Goal: Entertainment & Leisure: Consume media (video, audio)

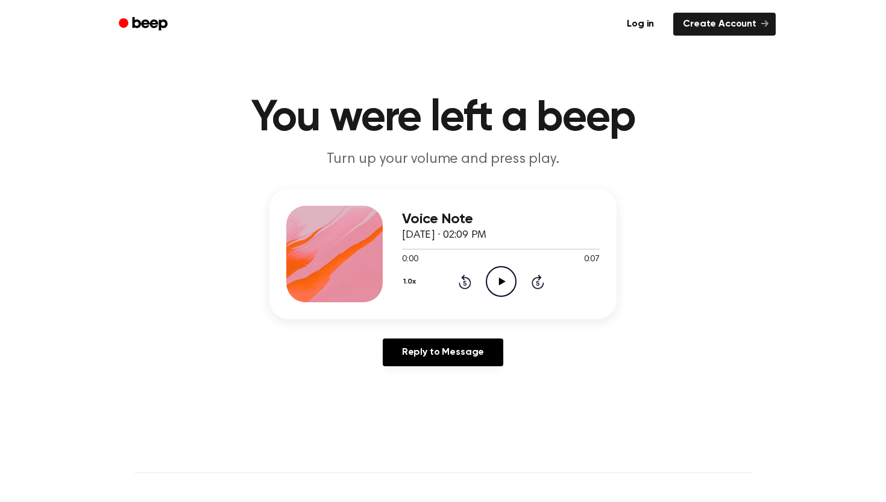
click at [486, 286] on icon "Play Audio" at bounding box center [501, 281] width 31 height 31
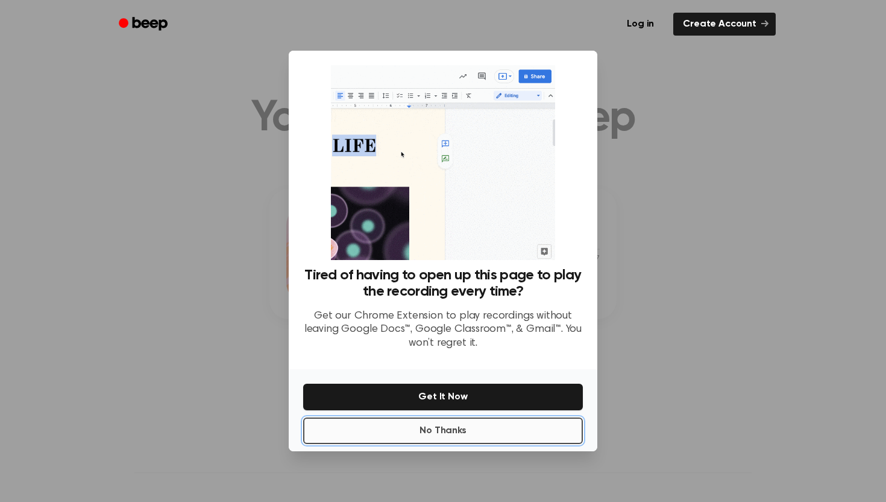
click at [445, 431] on button "No Thanks" at bounding box center [443, 430] width 280 height 27
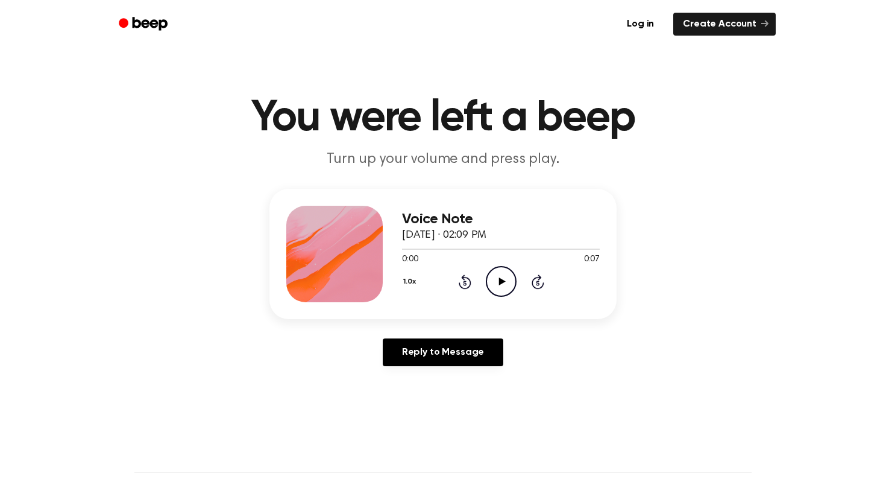
click at [498, 283] on icon "Play Audio" at bounding box center [501, 281] width 31 height 31
click at [497, 282] on icon "Pause Audio" at bounding box center [501, 281] width 31 height 31
click at [504, 271] on icon "Play Audio" at bounding box center [501, 281] width 31 height 31
click at [504, 277] on icon "Pause Audio" at bounding box center [501, 281] width 31 height 31
click at [415, 250] on div at bounding box center [501, 249] width 198 height 10
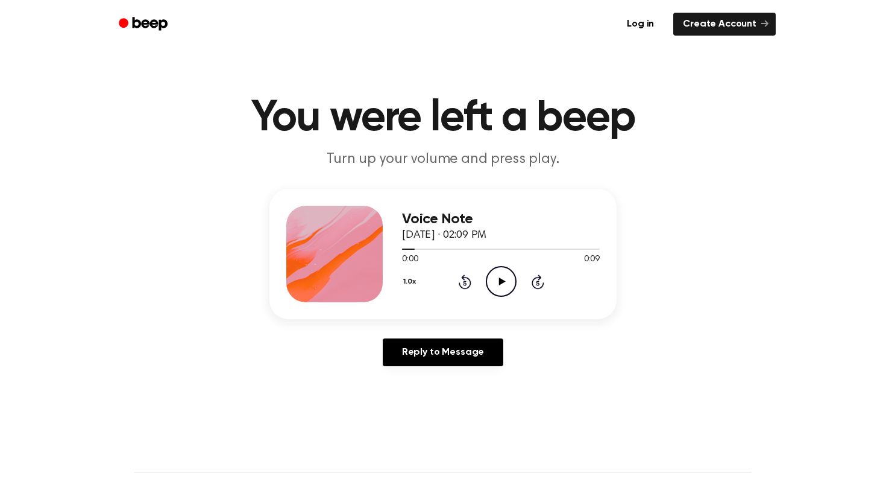
click at [498, 280] on icon "Play Audio" at bounding box center [501, 281] width 31 height 31
click at [502, 283] on icon at bounding box center [501, 281] width 5 height 8
click at [503, 282] on icon at bounding box center [502, 281] width 7 height 8
click at [500, 280] on icon "Pause Audio" at bounding box center [501, 281] width 31 height 31
click at [435, 246] on div at bounding box center [501, 249] width 198 height 10
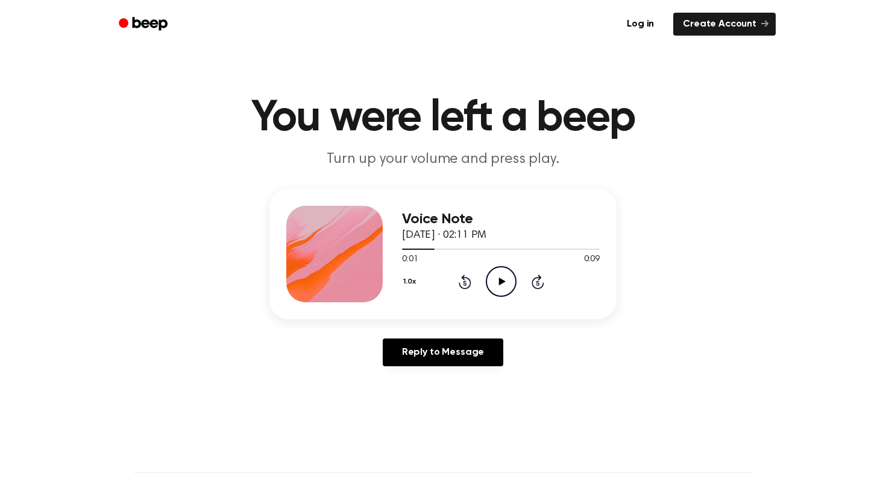
click at [507, 272] on icon "Play Audio" at bounding box center [501, 281] width 31 height 31
click at [504, 271] on icon "Pause Audio" at bounding box center [501, 281] width 31 height 31
click at [496, 273] on icon "Play Audio" at bounding box center [501, 281] width 31 height 31
click at [500, 280] on icon at bounding box center [501, 281] width 5 height 8
click at [406, 249] on div at bounding box center [488, 248] width 173 height 1
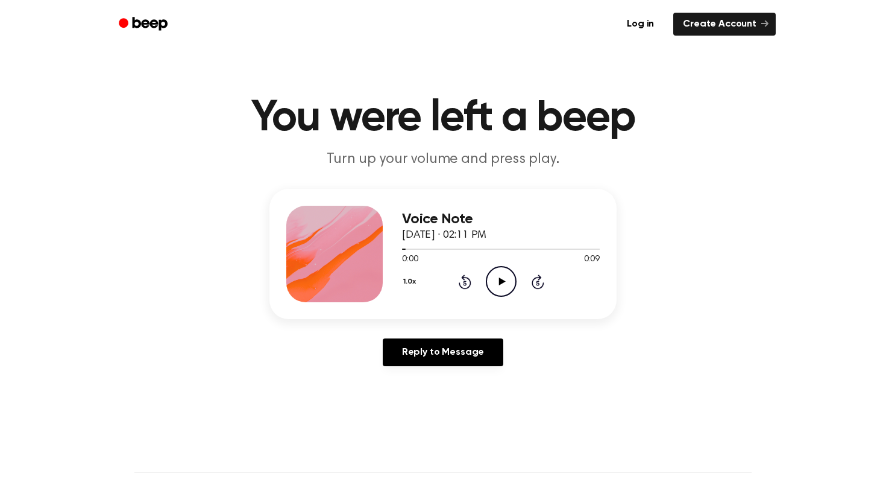
click at [487, 283] on icon "Play Audio" at bounding box center [501, 281] width 31 height 31
click at [490, 283] on icon "Pause Audio" at bounding box center [501, 281] width 31 height 31
click at [497, 279] on icon "Play Audio" at bounding box center [501, 281] width 31 height 31
click at [497, 281] on icon "Pause Audio" at bounding box center [501, 281] width 31 height 31
click at [504, 287] on icon "Play Audio" at bounding box center [501, 281] width 31 height 31
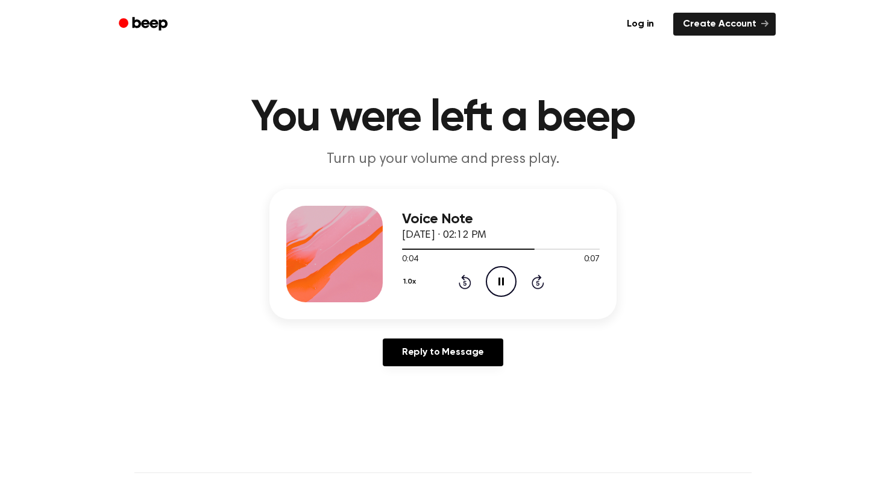
click at [501, 278] on icon "Pause Audio" at bounding box center [501, 281] width 31 height 31
click at [426, 248] on div at bounding box center [501, 249] width 198 height 10
click at [408, 247] on div at bounding box center [501, 249] width 198 height 10
click at [504, 280] on icon at bounding box center [502, 281] width 7 height 8
click at [499, 284] on icon at bounding box center [501, 281] width 5 height 8
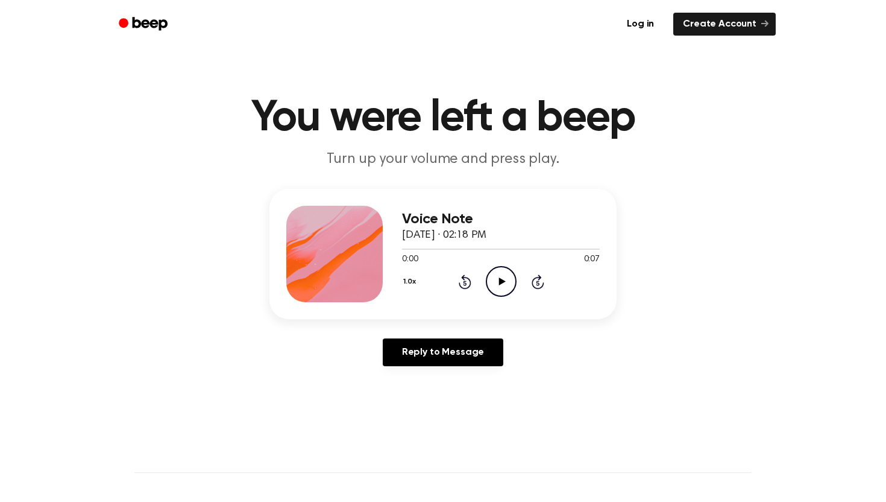
click at [494, 275] on icon "Play Audio" at bounding box center [501, 281] width 31 height 31
click at [499, 278] on icon at bounding box center [501, 281] width 5 height 8
click at [499, 248] on div at bounding box center [501, 249] width 198 height 10
click at [504, 288] on icon "Play Audio" at bounding box center [501, 281] width 31 height 31
click at [501, 278] on icon "Pause Audio" at bounding box center [501, 281] width 31 height 31
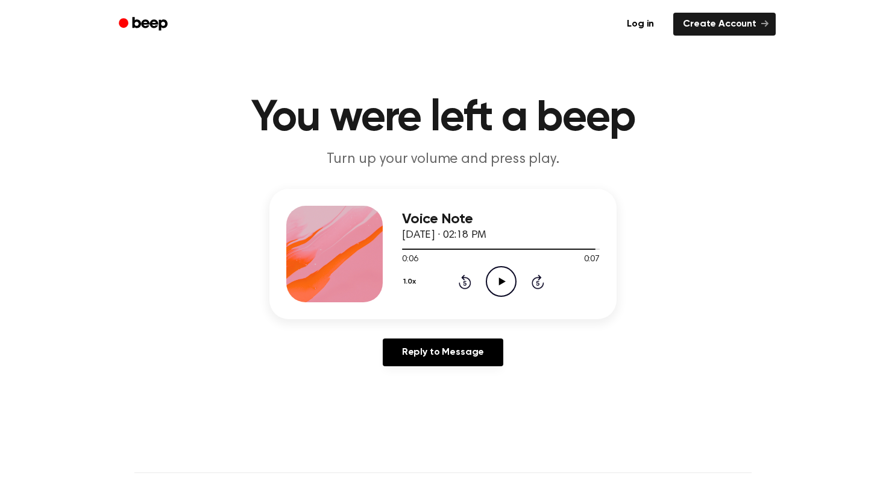
click at [499, 283] on icon at bounding box center [502, 281] width 7 height 8
click at [404, 247] on div at bounding box center [501, 249] width 198 height 10
click at [492, 281] on icon "Play Audio" at bounding box center [501, 281] width 31 height 31
click at [498, 277] on icon "Play Audio" at bounding box center [501, 281] width 31 height 31
click at [502, 271] on icon "Pause Audio" at bounding box center [501, 281] width 31 height 31
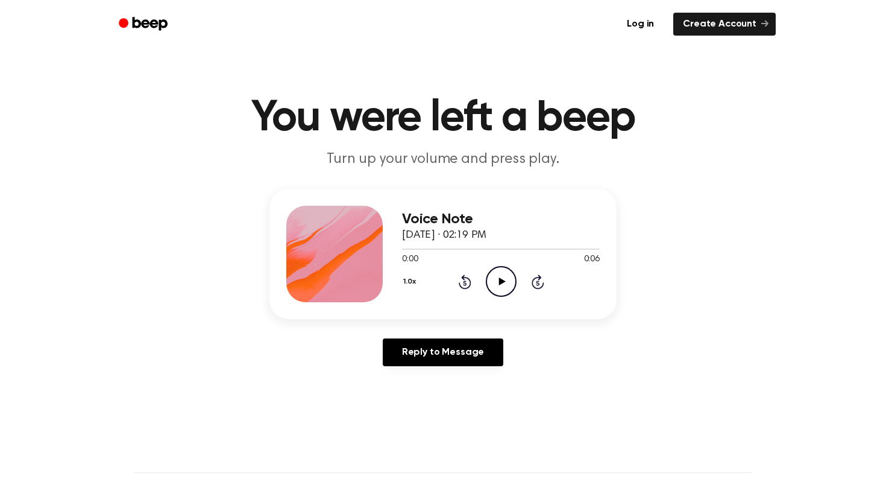
click at [497, 276] on icon "Play Audio" at bounding box center [501, 281] width 31 height 31
click at [502, 285] on icon "Pause Audio" at bounding box center [501, 281] width 31 height 31
click at [491, 273] on icon "Play Audio" at bounding box center [501, 281] width 31 height 31
click at [502, 279] on icon at bounding box center [501, 281] width 5 height 8
click at [403, 250] on div at bounding box center [501, 248] width 198 height 1
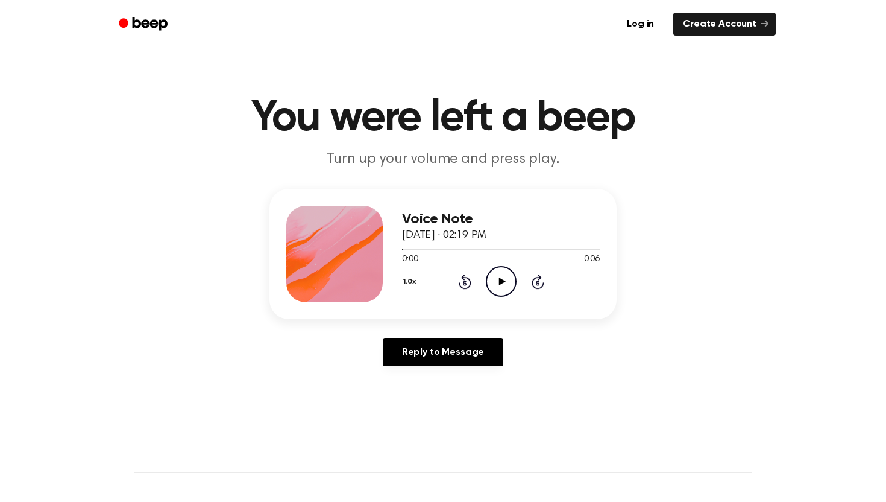
click at [499, 270] on icon "Play Audio" at bounding box center [501, 281] width 31 height 31
click at [500, 279] on icon "Pause Audio" at bounding box center [501, 281] width 31 height 31
click at [502, 285] on icon "Play Audio" at bounding box center [501, 281] width 31 height 31
click at [404, 250] on div at bounding box center [501, 248] width 198 height 1
click at [500, 285] on icon "Play Audio" at bounding box center [501, 281] width 31 height 31
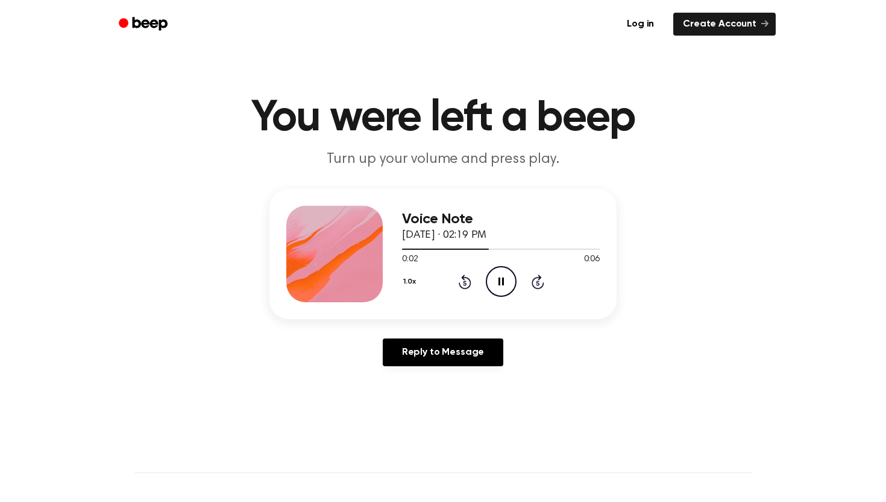
click at [500, 283] on icon at bounding box center [501, 281] width 5 height 8
click at [495, 284] on icon "Play Audio" at bounding box center [501, 281] width 31 height 31
click at [500, 277] on icon "Pause Audio" at bounding box center [501, 281] width 31 height 31
click at [503, 277] on icon "Play Audio" at bounding box center [501, 281] width 31 height 31
click at [405, 247] on div at bounding box center [501, 249] width 198 height 10
